Goal: Contribute content

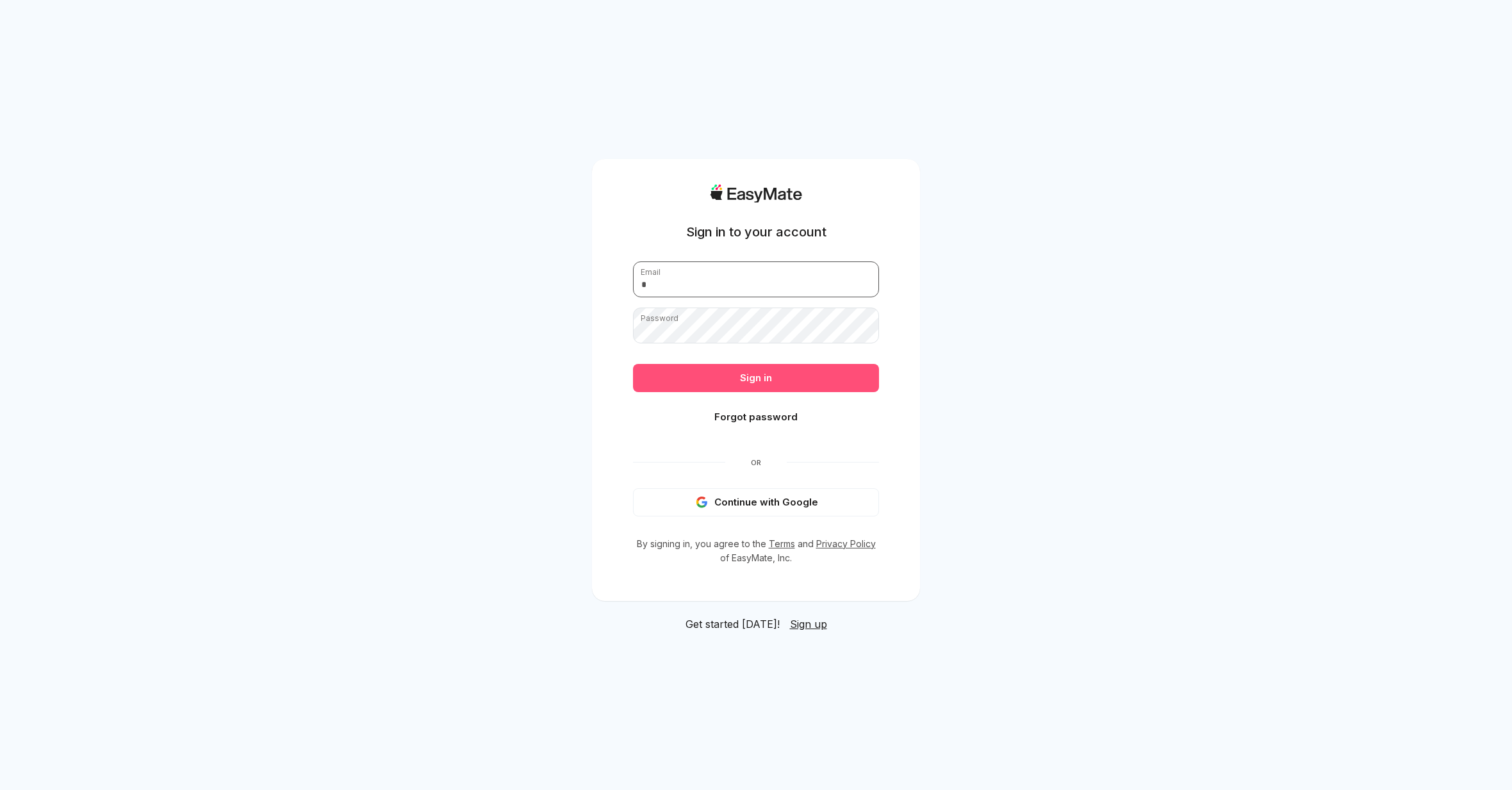
type input "**********"
click at [698, 391] on button "Sign in" at bounding box center [756, 378] width 246 height 28
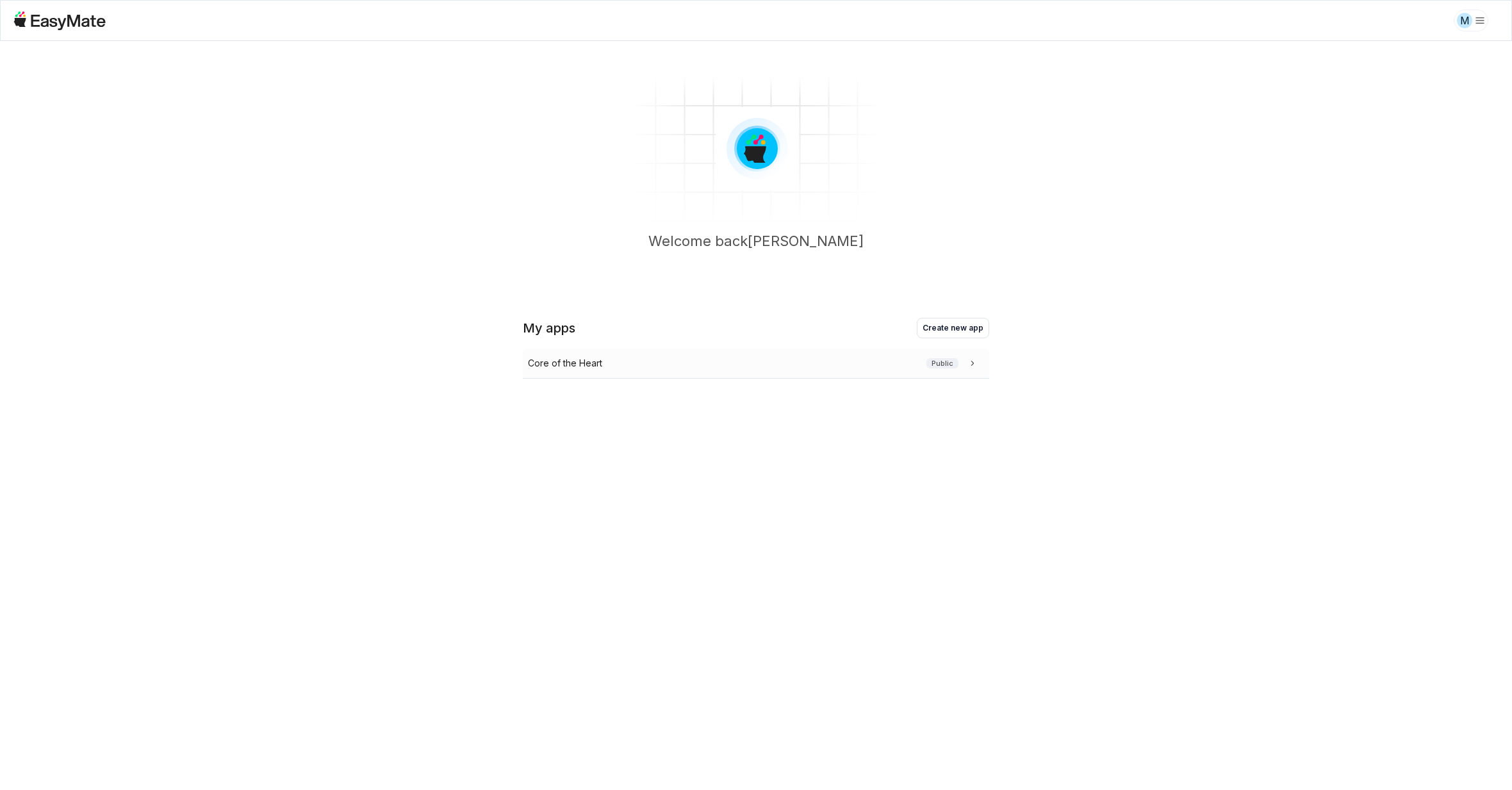
click at [709, 369] on div "Core of the Heart Public" at bounding box center [753, 363] width 451 height 14
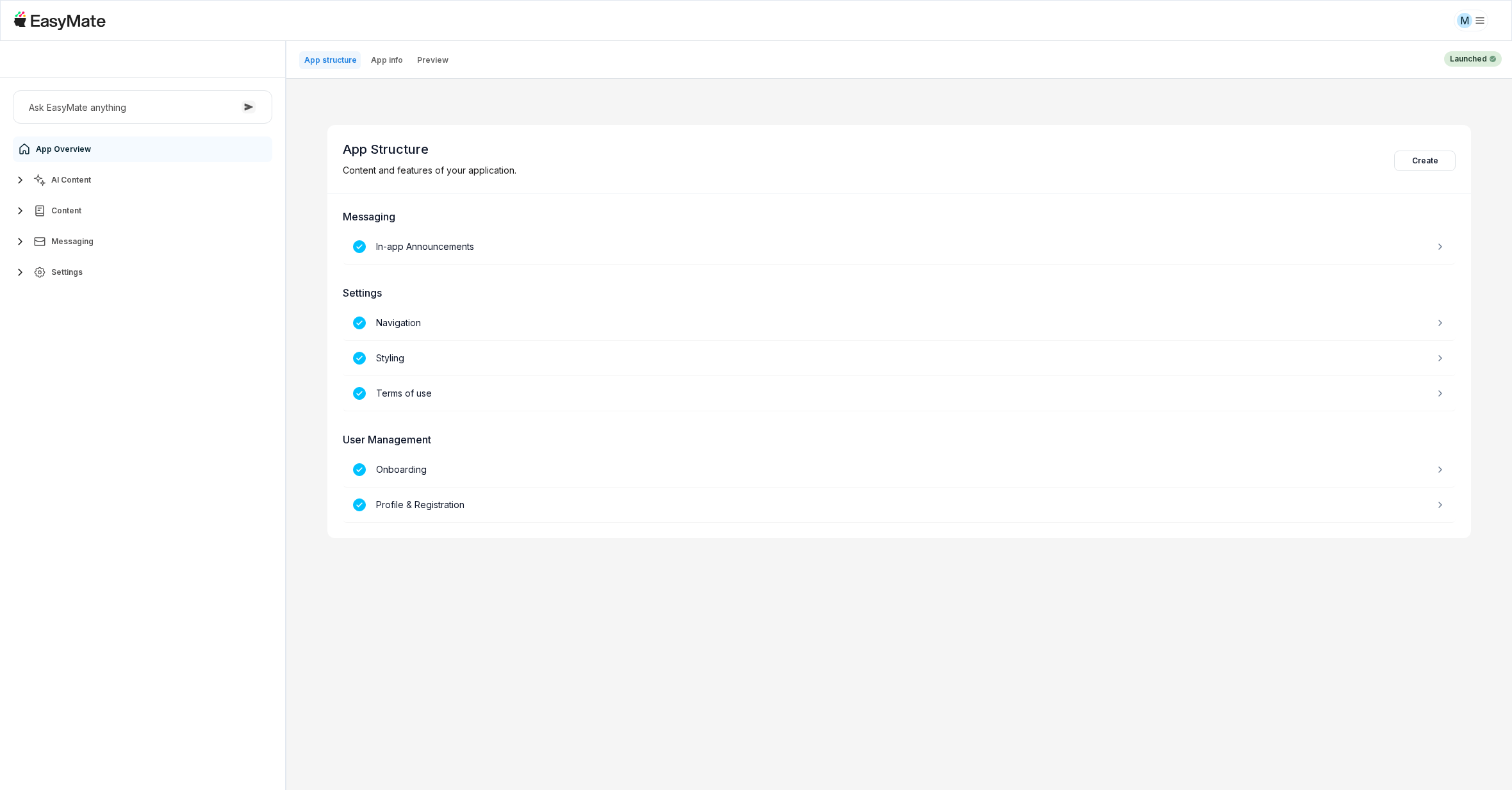
click at [95, 184] on button "AI Content" at bounding box center [142, 180] width 260 height 26
click at [95, 208] on link "Agents 3" at bounding box center [150, 211] width 240 height 26
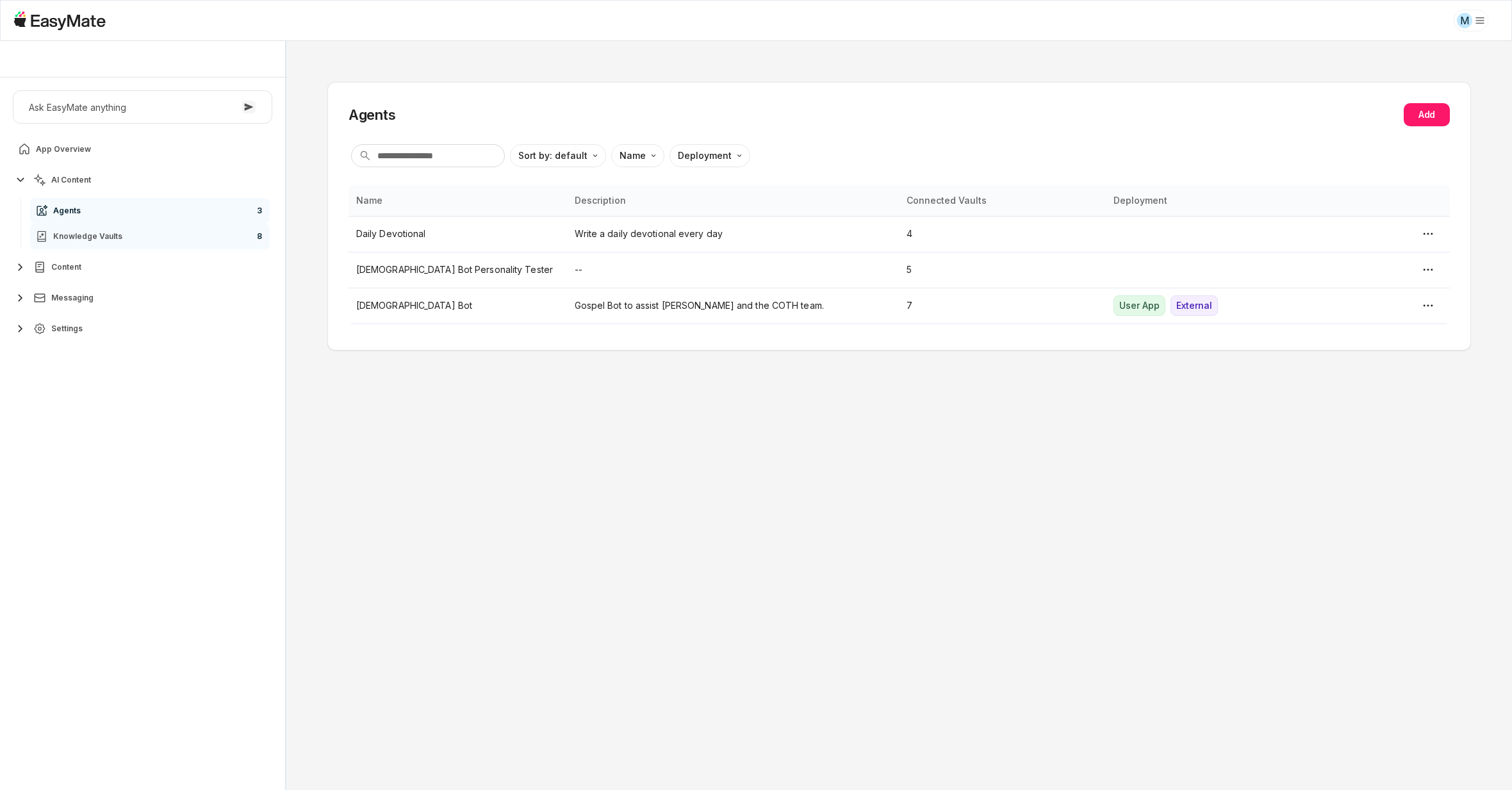
click at [130, 243] on link "Knowledge Vaults 8" at bounding box center [150, 236] width 240 height 26
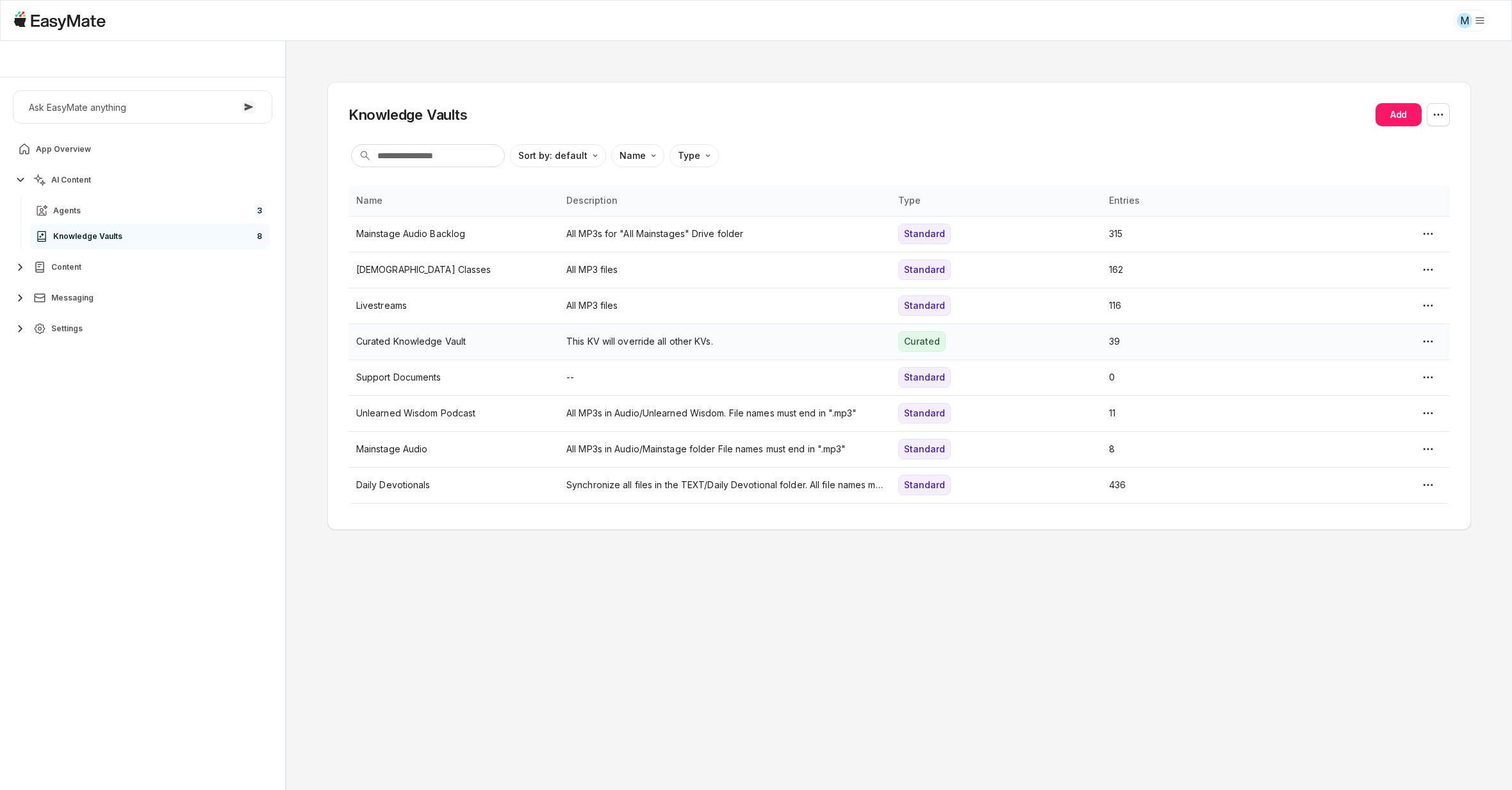
click at [455, 349] on td "Curated Knowledge Vault" at bounding box center [454, 341] width 210 height 36
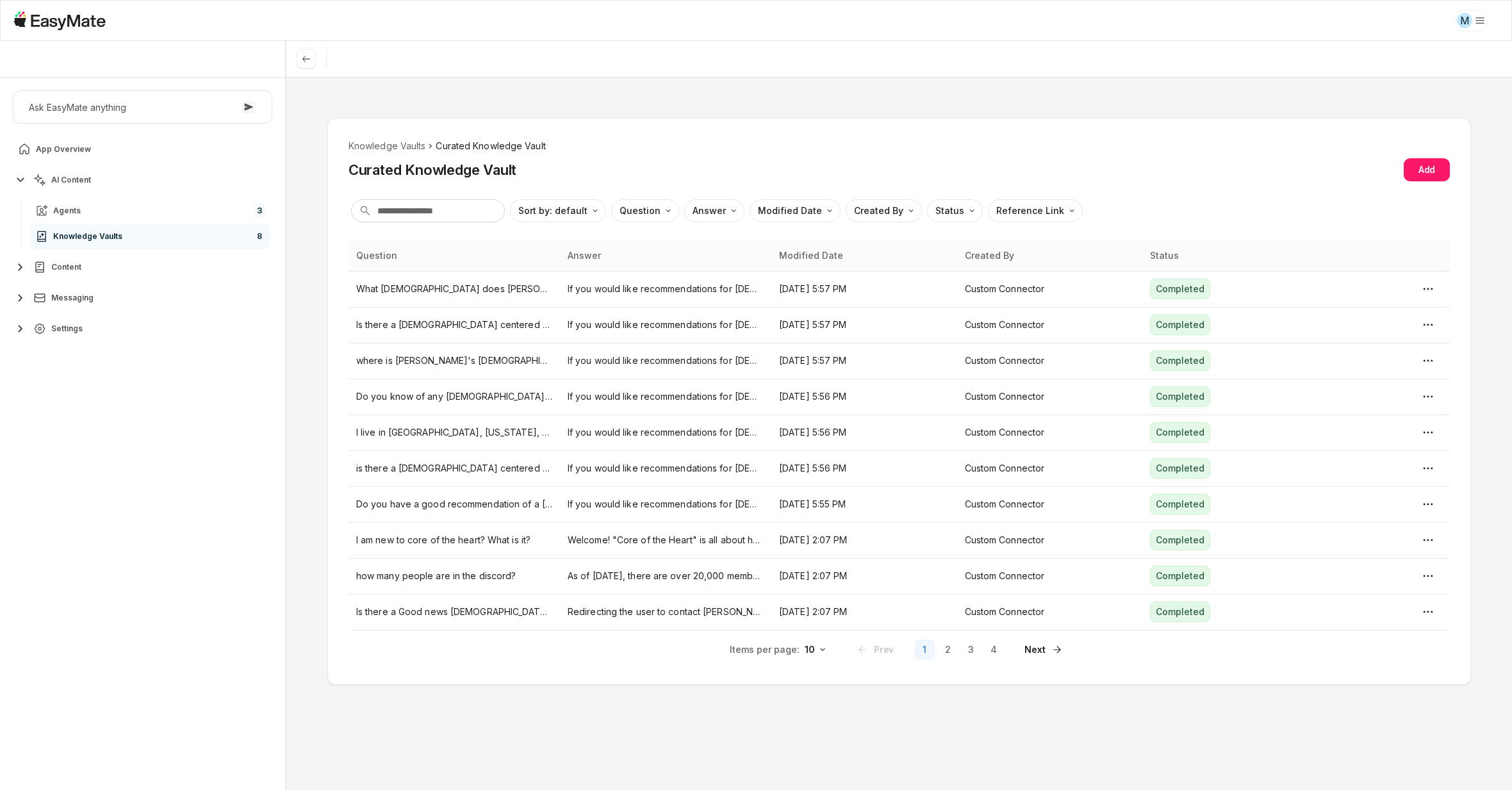
type textarea "*"
